Goal: Task Accomplishment & Management: Use online tool/utility

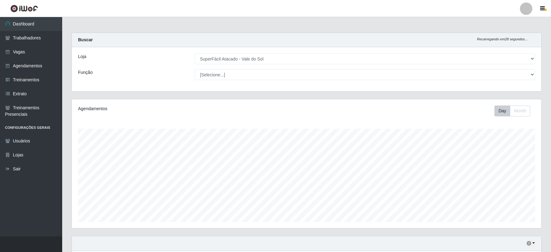
select select "502"
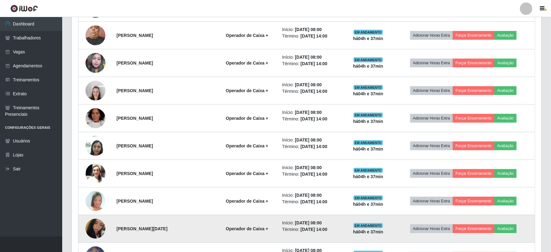
scroll to position [231, 0]
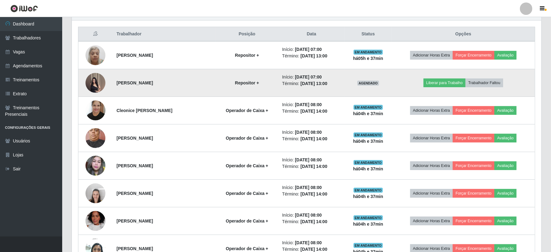
click at [90, 87] on img at bounding box center [95, 83] width 20 height 20
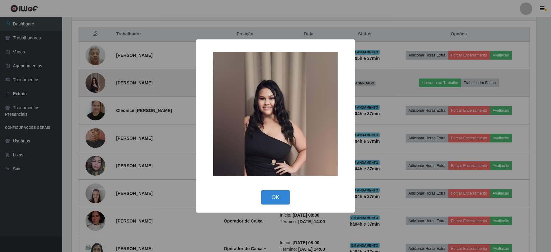
scroll to position [129, 465]
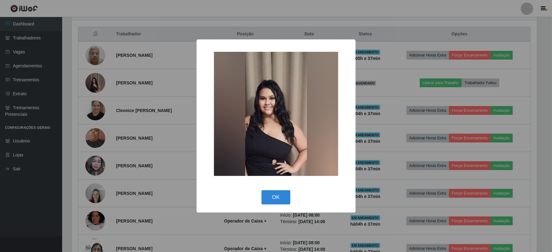
click at [106, 118] on div "× OK Cancel" at bounding box center [276, 126] width 552 height 252
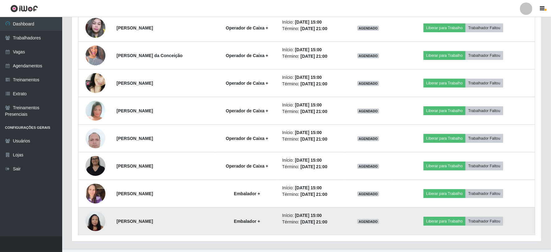
scroll to position [714, 0]
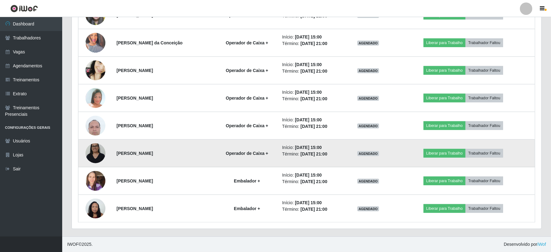
click at [92, 154] on img at bounding box center [95, 153] width 20 height 26
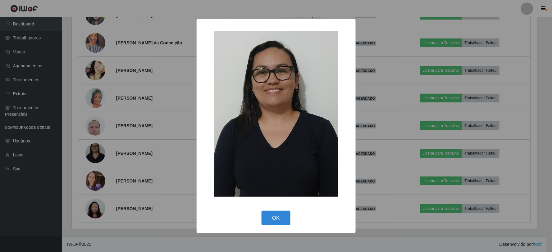
click at [110, 153] on div "× OK Cancel" at bounding box center [276, 126] width 552 height 252
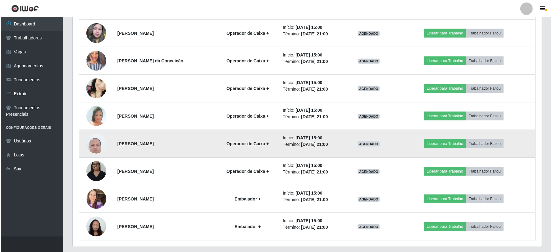
scroll to position [680, 0]
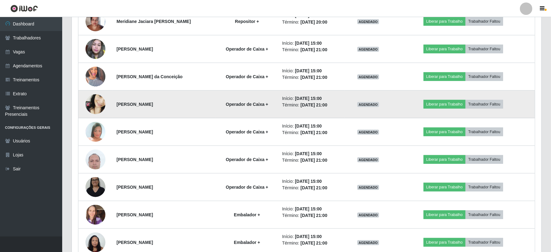
click at [99, 106] on img at bounding box center [95, 104] width 20 height 43
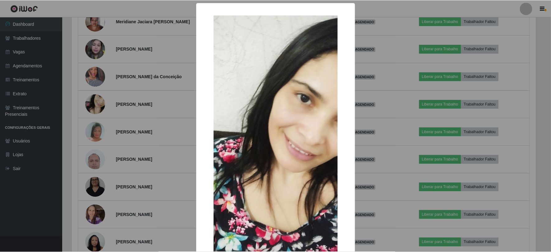
scroll to position [129, 465]
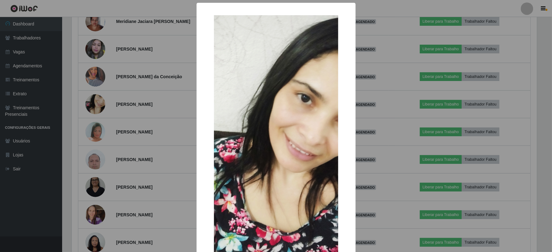
click at [120, 141] on div "× OK Cancel" at bounding box center [276, 126] width 552 height 252
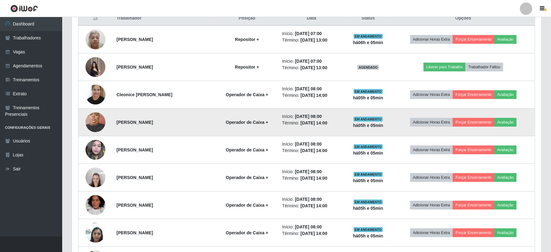
scroll to position [231, 0]
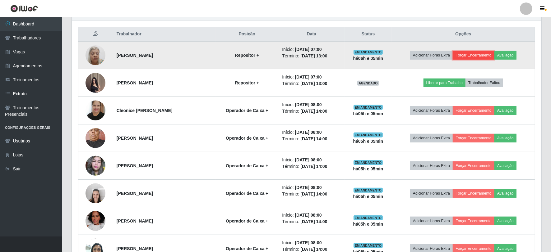
click at [483, 53] on button "Forçar Encerramento" at bounding box center [474, 55] width 42 height 9
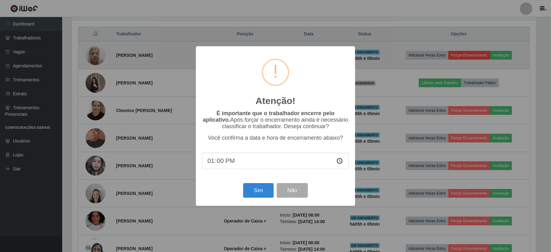
scroll to position [129, 465]
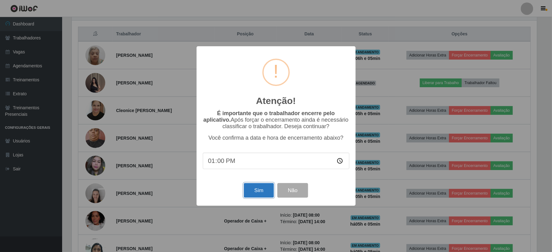
click at [253, 190] on button "Sim" at bounding box center [259, 190] width 30 height 15
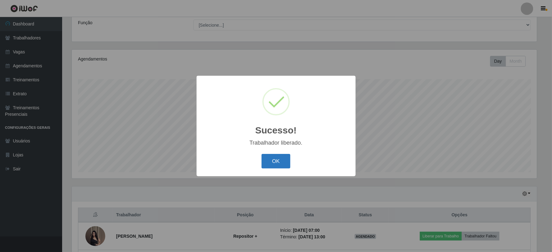
click at [273, 159] on button "OK" at bounding box center [276, 161] width 29 height 15
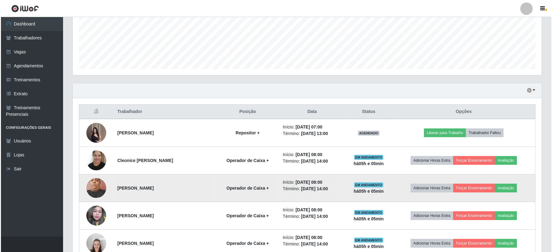
scroll to position [222, 0]
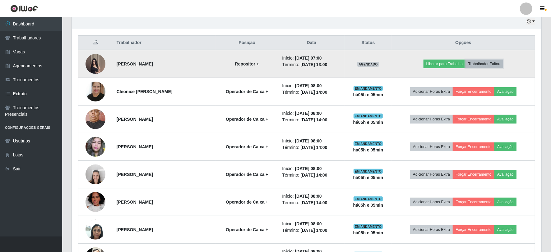
click at [495, 61] on button "Trabalhador Faltou" at bounding box center [484, 64] width 38 height 9
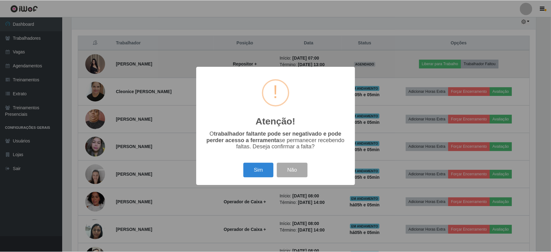
scroll to position [129, 465]
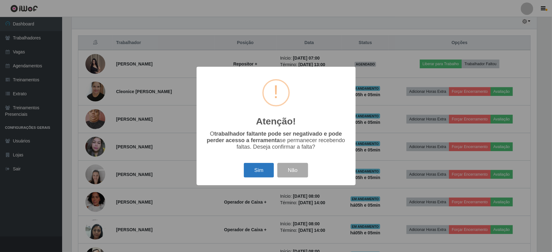
click at [265, 170] on button "Sim" at bounding box center [259, 170] width 30 height 15
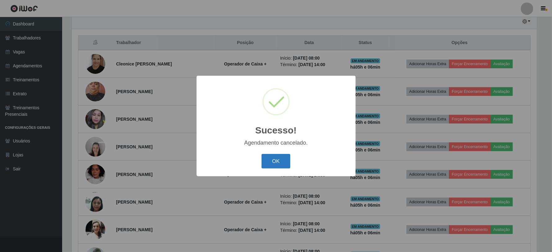
click at [280, 160] on button "OK" at bounding box center [276, 161] width 29 height 15
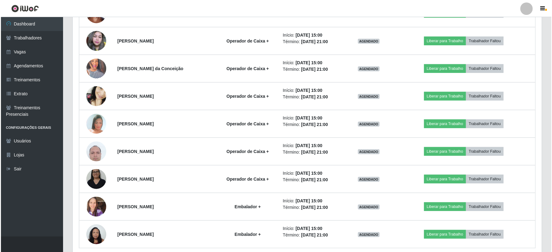
scroll to position [659, 0]
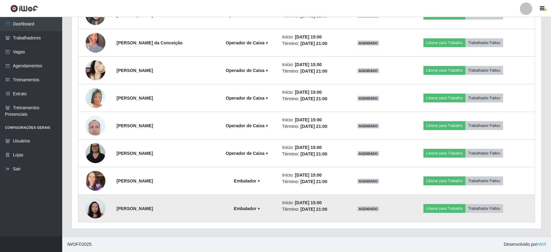
click at [90, 211] on img at bounding box center [95, 209] width 20 height 26
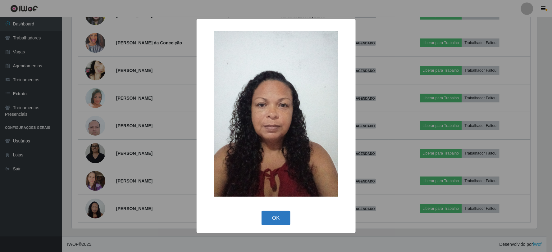
click at [276, 223] on button "OK" at bounding box center [276, 218] width 29 height 15
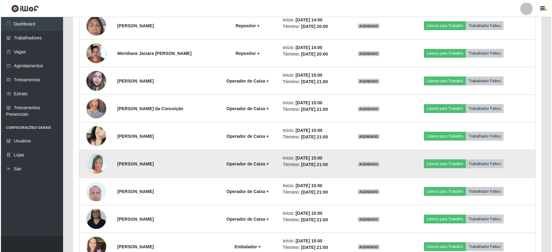
scroll to position [659, 0]
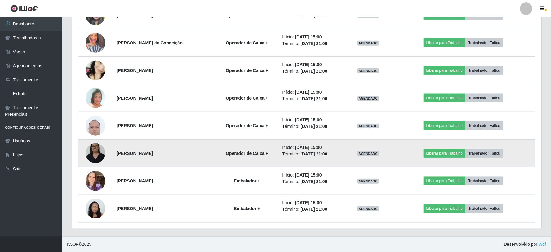
click at [89, 159] on img at bounding box center [95, 153] width 20 height 26
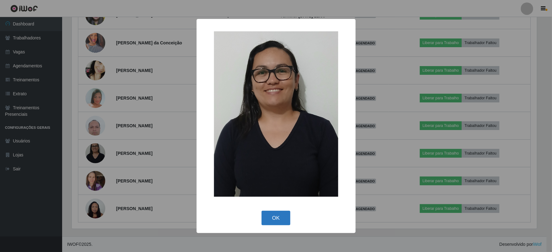
click at [268, 217] on button "OK" at bounding box center [276, 218] width 29 height 15
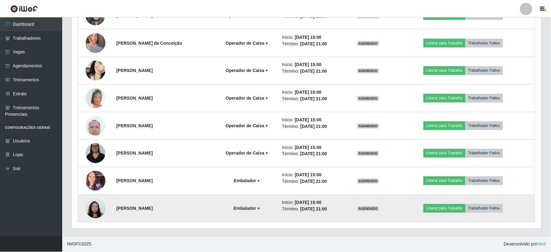
scroll to position [129, 469]
